Goal: Transaction & Acquisition: Purchase product/service

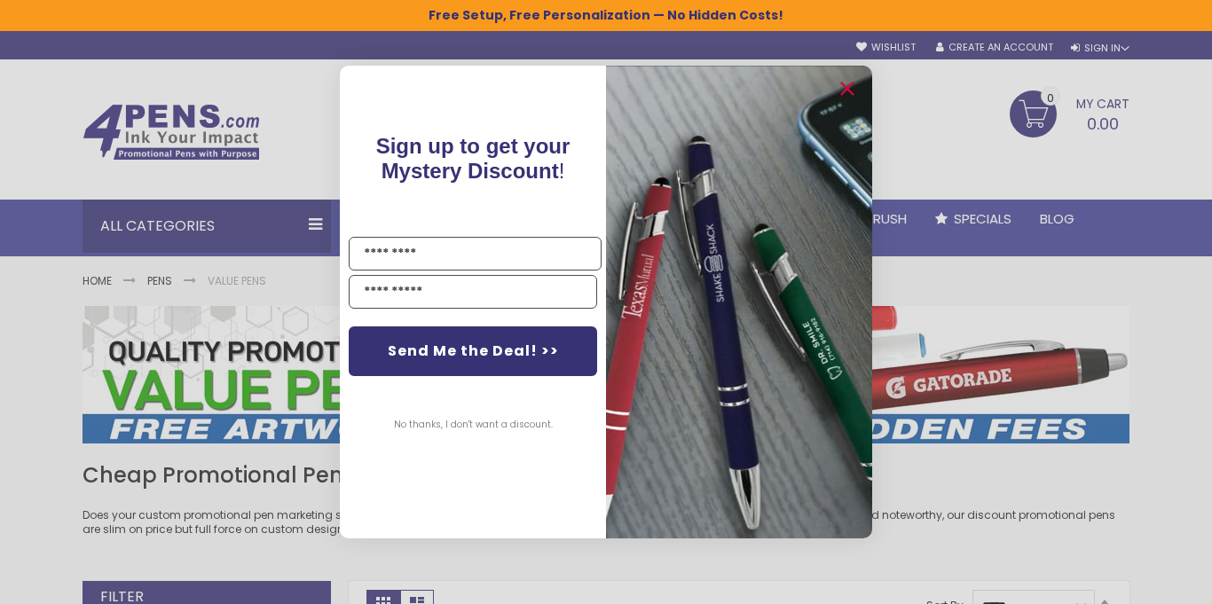
click at [1159, 332] on div "Close dialog Sign up to get your Mystery Discount ! Name Email Send Me the Deal…" at bounding box center [606, 302] width 1212 height 604
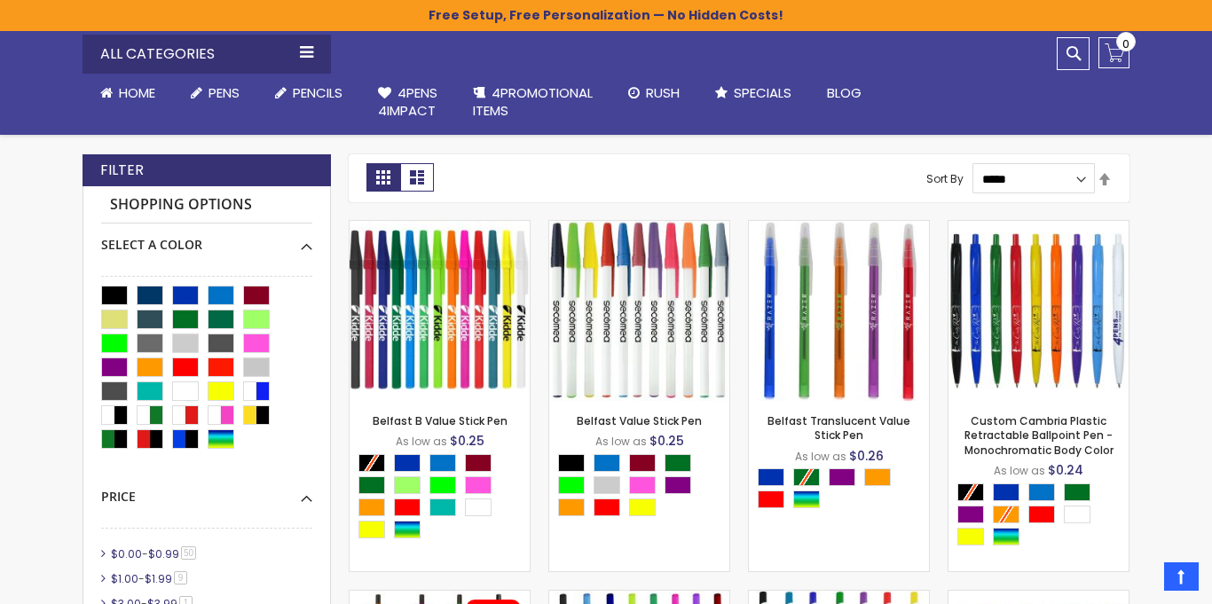
scroll to position [426, 0]
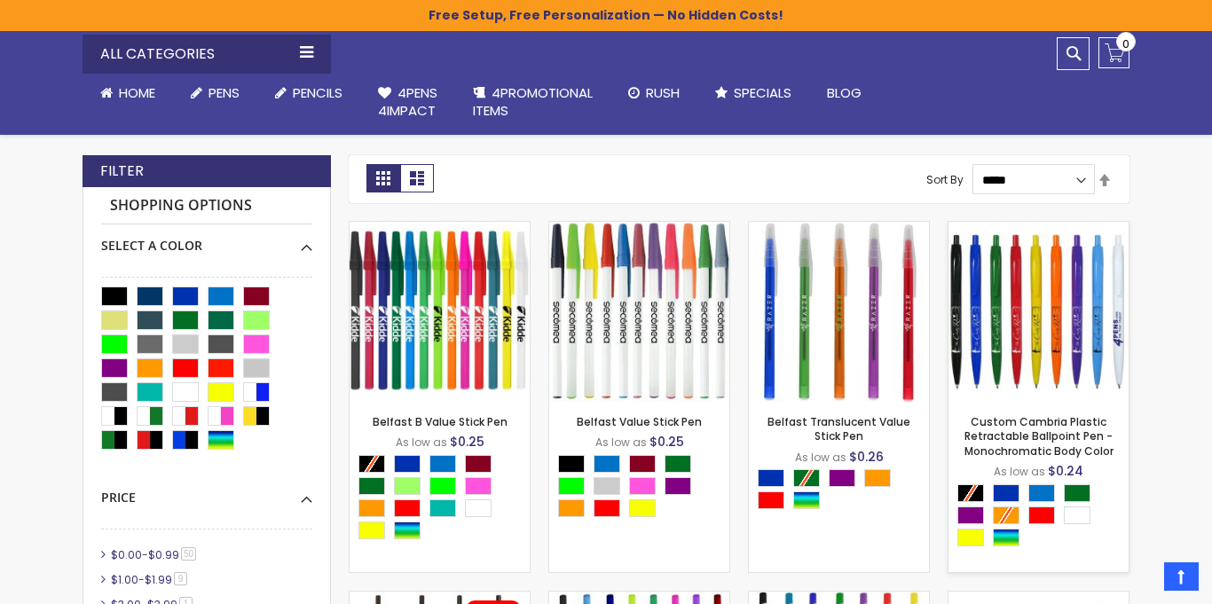
click at [1025, 353] on img at bounding box center [1038, 312] width 180 height 180
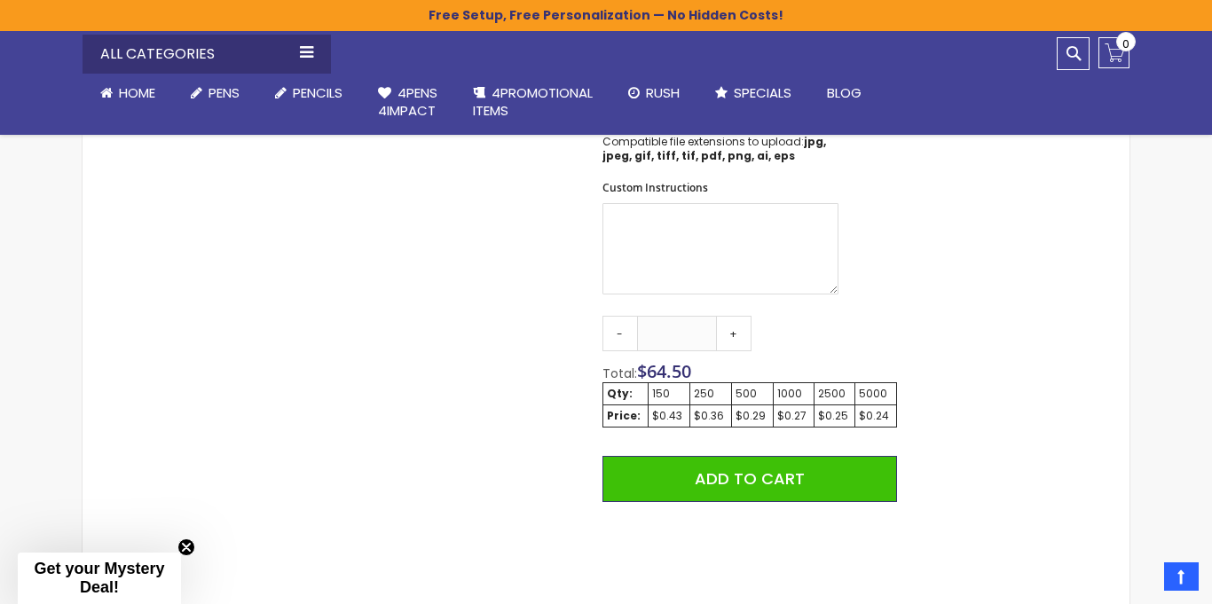
scroll to position [1004, 0]
click at [731, 328] on link "+" at bounding box center [733, 332] width 35 height 35
click at [732, 337] on link "+" at bounding box center [733, 332] width 35 height 35
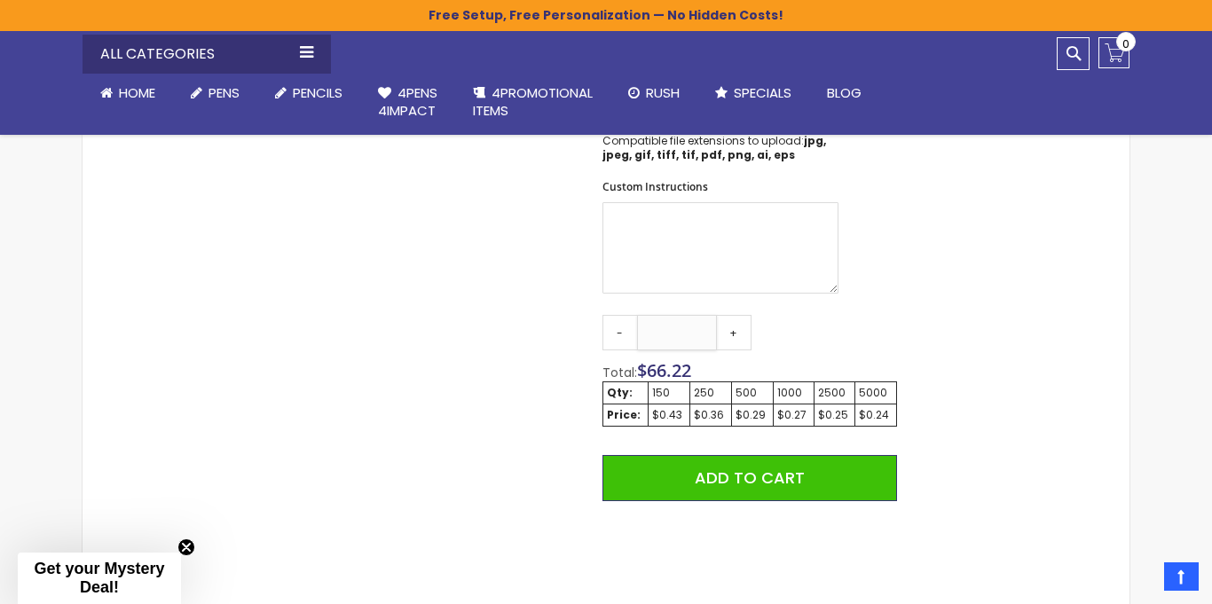
click at [690, 337] on input "***" at bounding box center [677, 332] width 80 height 35
type input "*"
click at [990, 359] on div "Skip to the end of the images gallery Skip to the beginning of the images galle…" at bounding box center [605, 147] width 1029 height 1655
click at [751, 397] on div "500" at bounding box center [752, 393] width 34 height 14
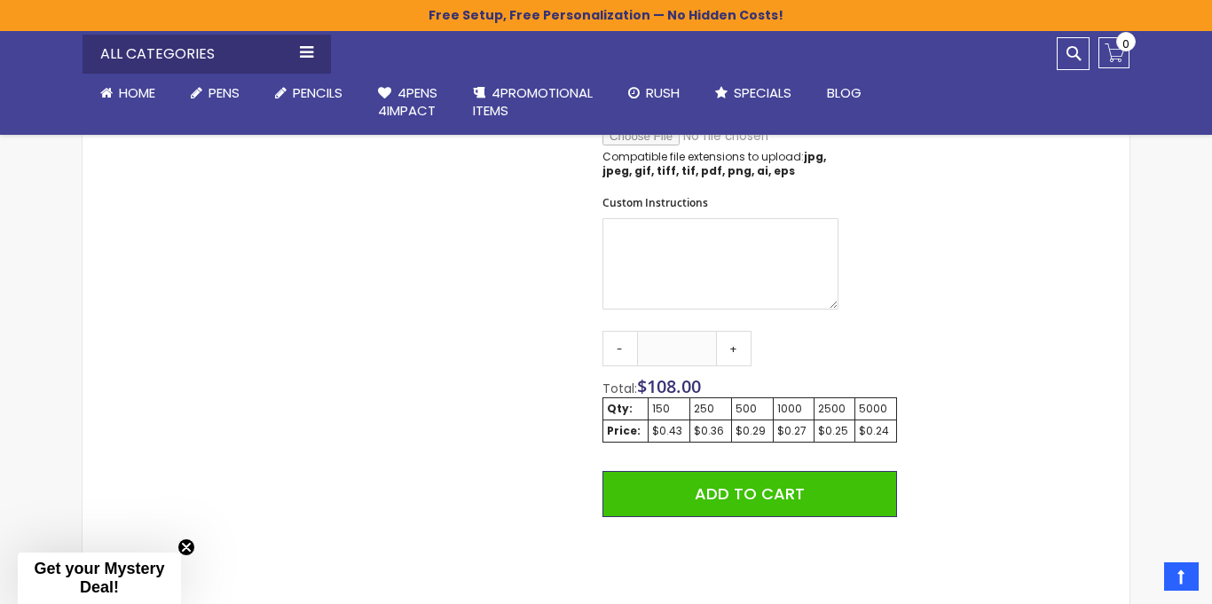
scroll to position [953, 0]
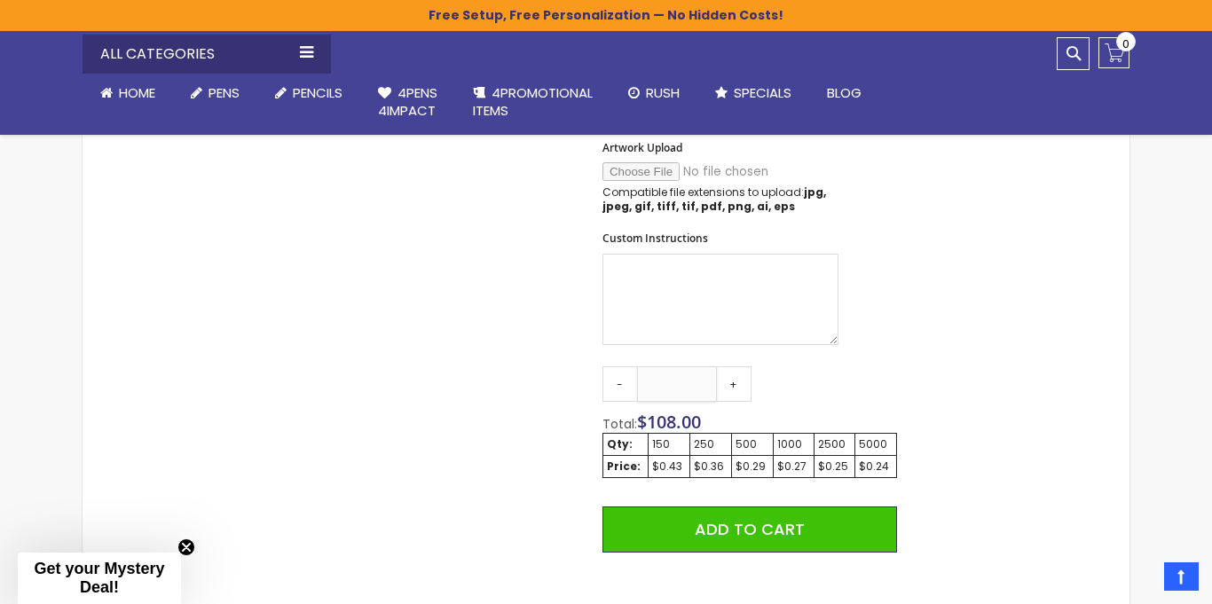
click at [675, 385] on input "***" at bounding box center [677, 383] width 80 height 35
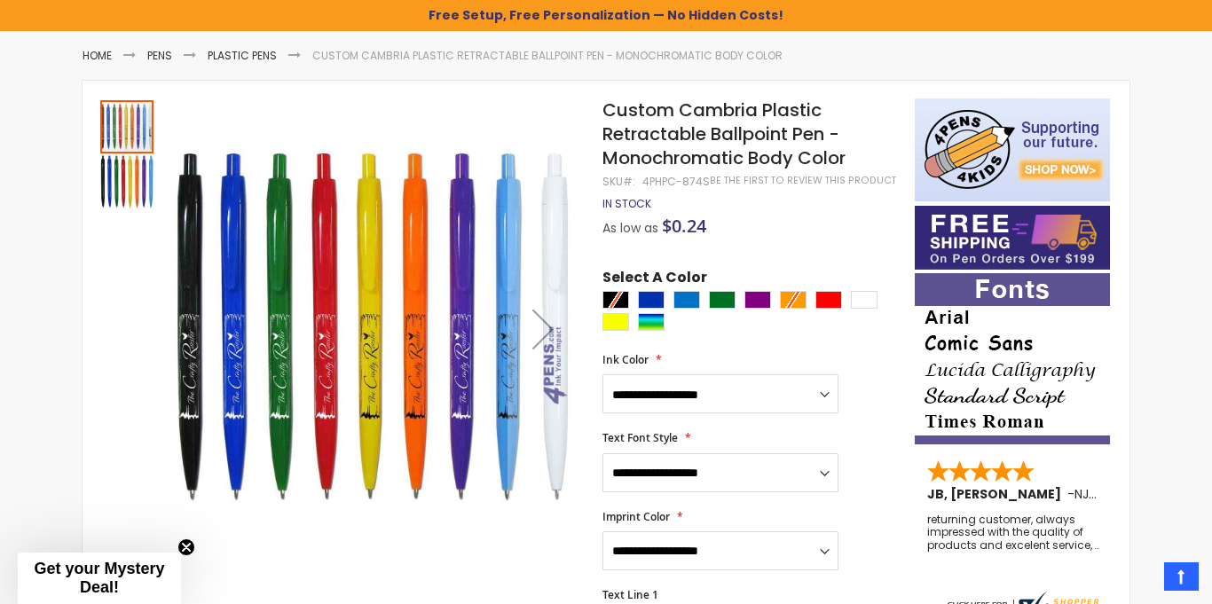
scroll to position [226, 0]
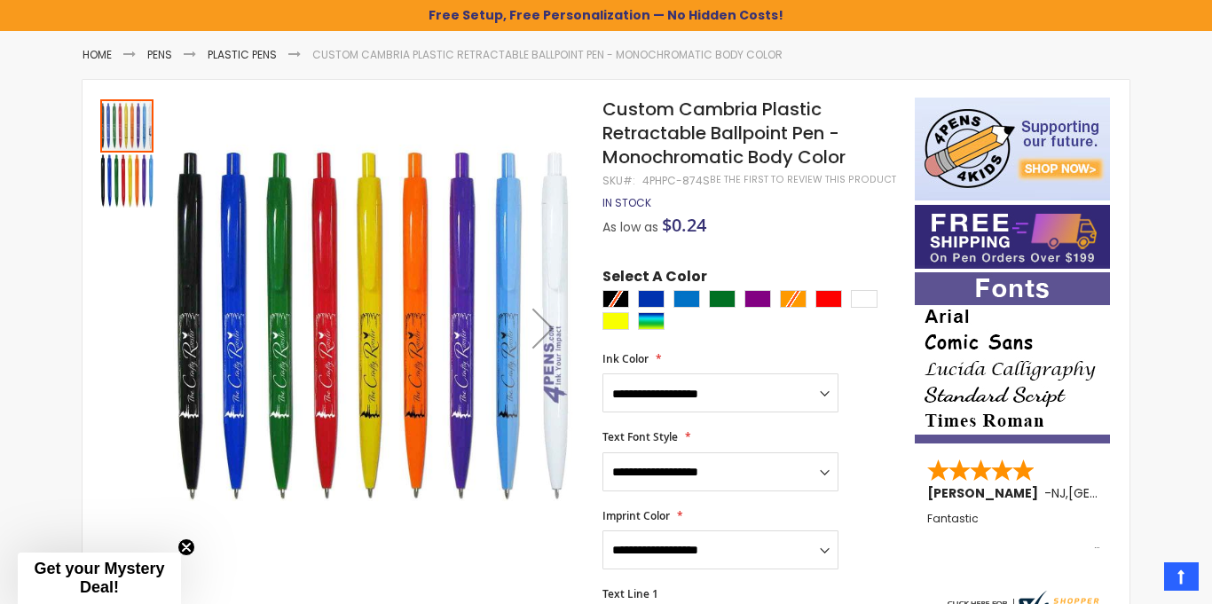
type input "***"
click at [612, 301] on div at bounding box center [753, 312] width 303 height 44
click at [791, 300] on div at bounding box center [753, 312] width 303 height 44
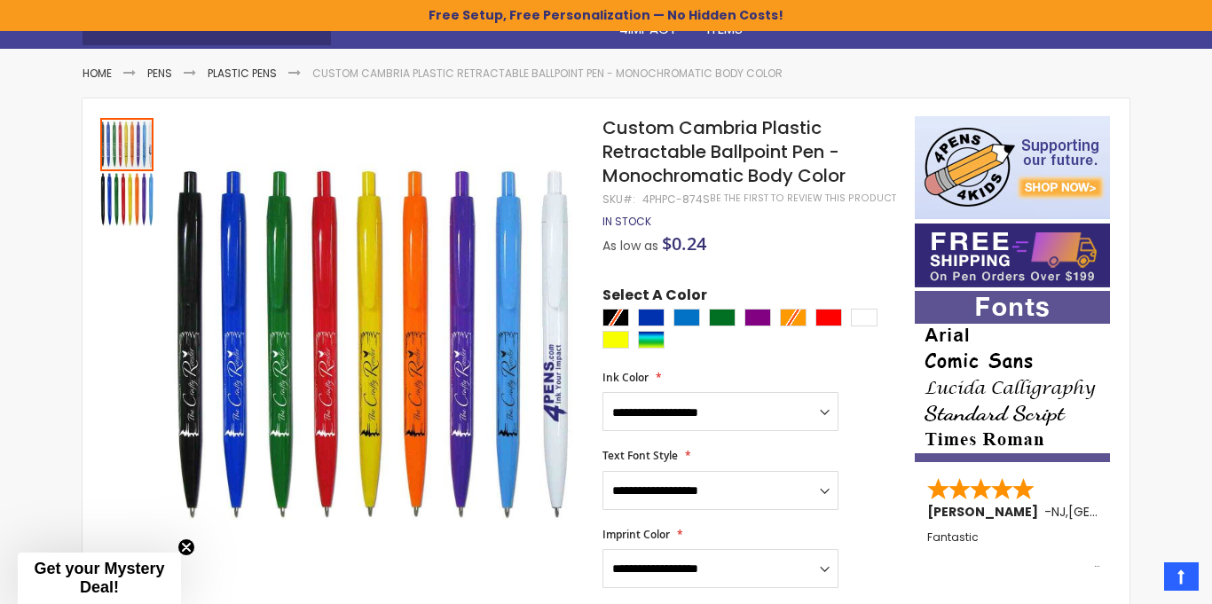
scroll to position [0, 0]
